Goal: Task Accomplishment & Management: Complete application form

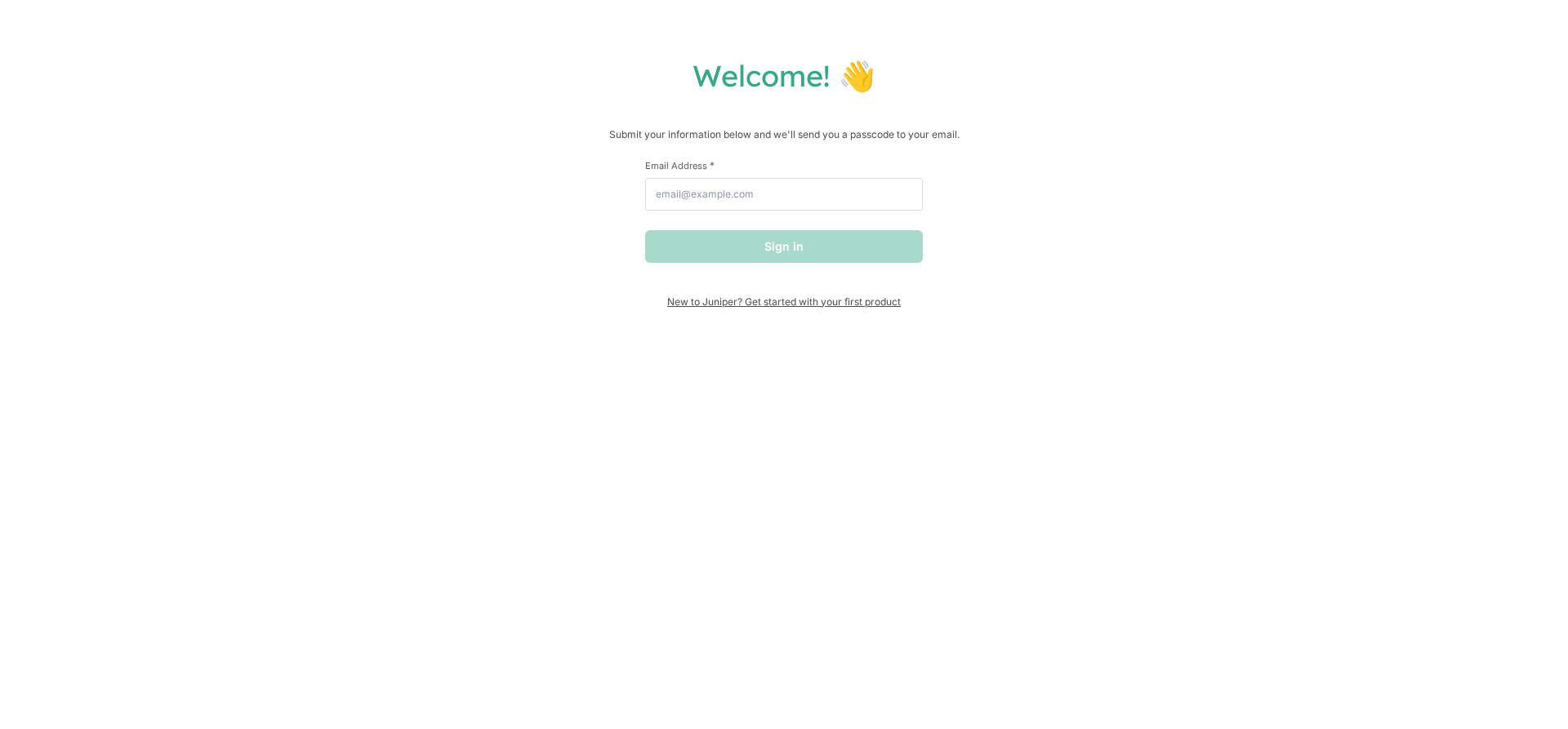
click at [824, 306] on span "New to Juniper? Get started with your first product" at bounding box center [784, 301] width 277 height 12
click at [651, 202] on input "Email Address *" at bounding box center [784, 194] width 277 height 33
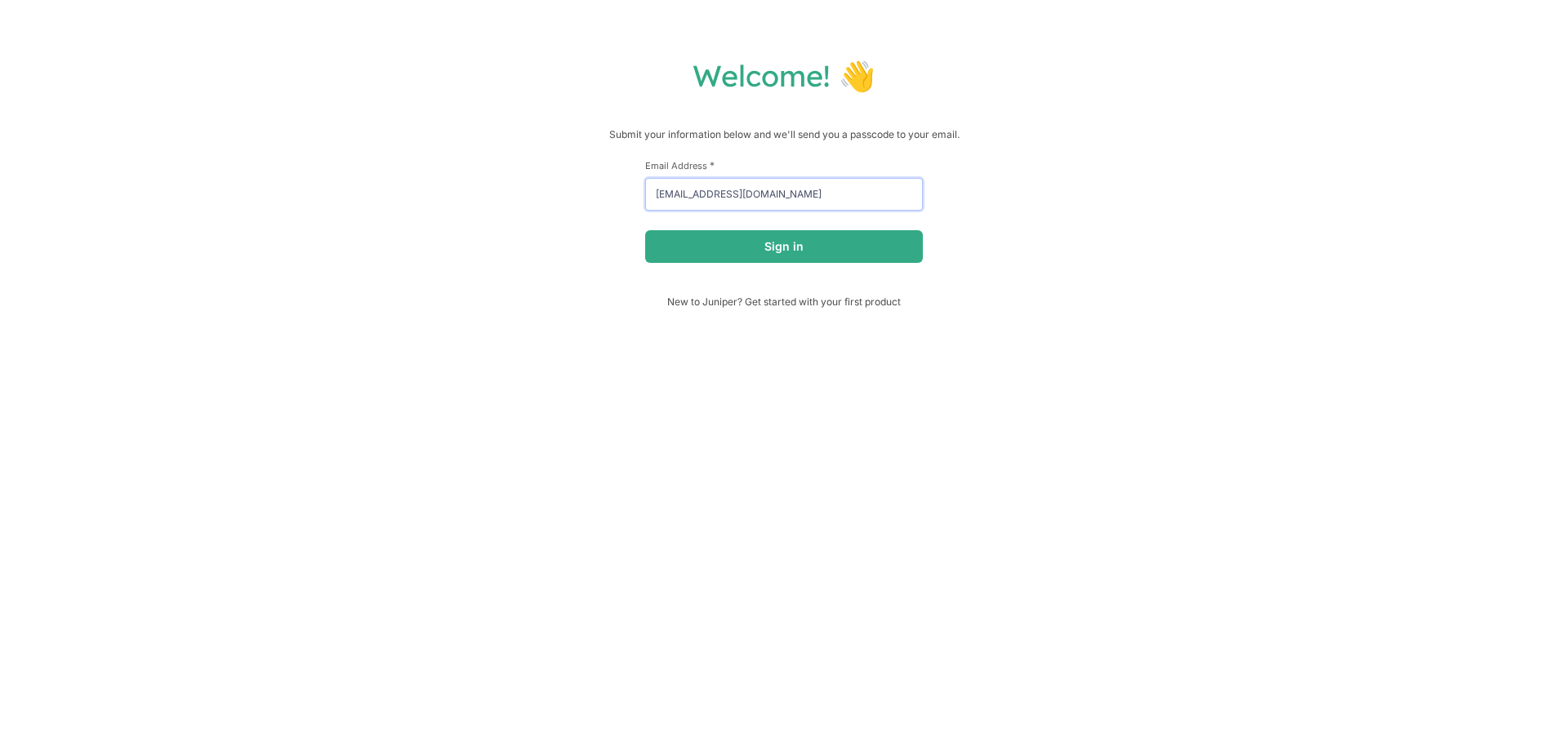
type input "[EMAIL_ADDRESS][DOMAIN_NAME]"
click at [645, 230] on button "Sign in" at bounding box center [784, 246] width 277 height 33
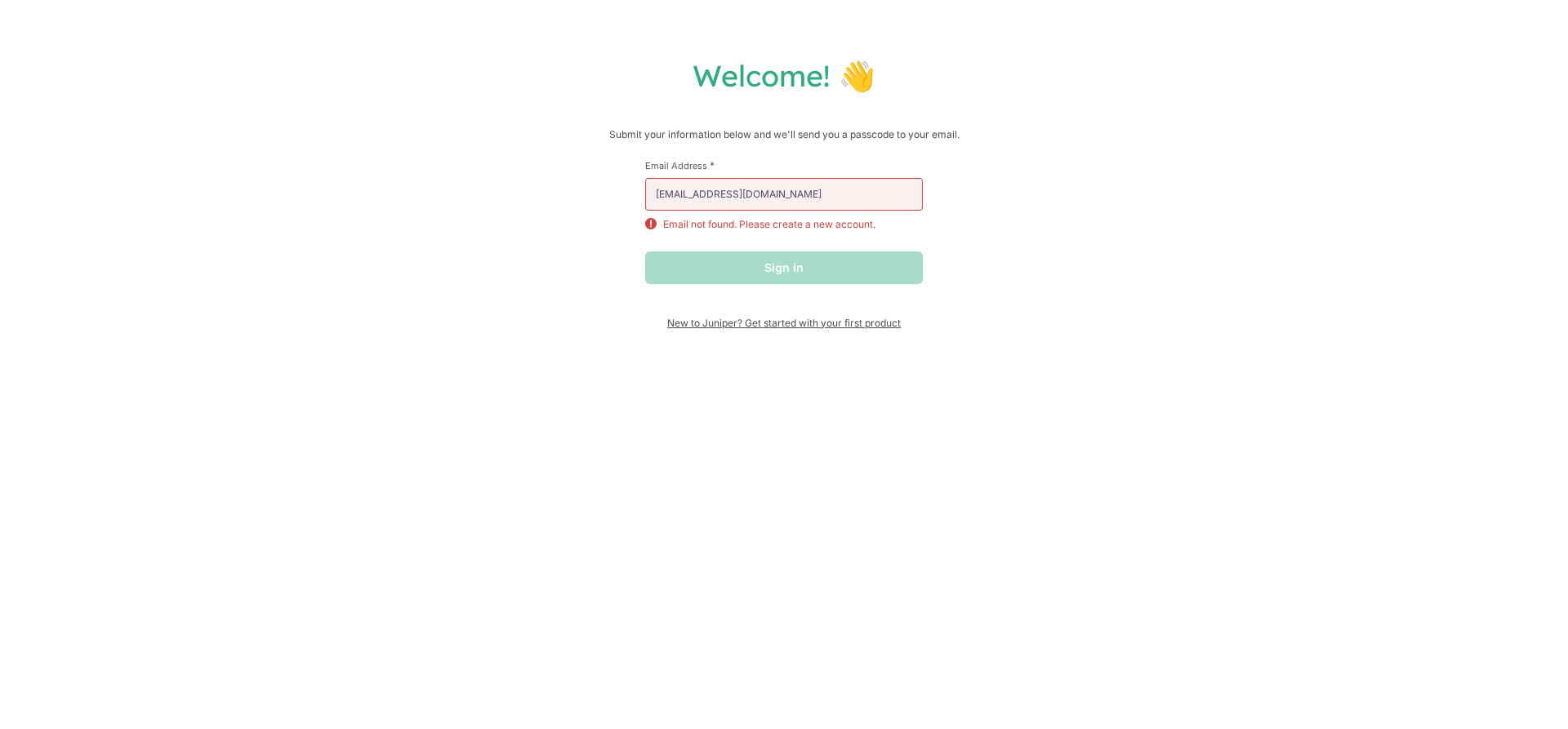
click at [798, 329] on span "New to Juniper? Get started with your first product" at bounding box center [784, 323] width 277 height 12
